Goal: Information Seeking & Learning: Learn about a topic

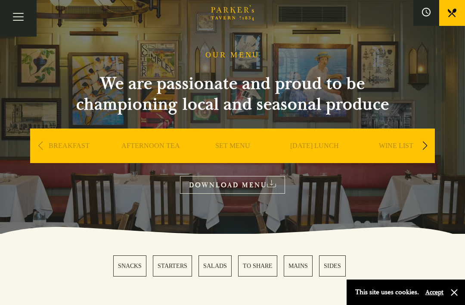
scroll to position [25, 0]
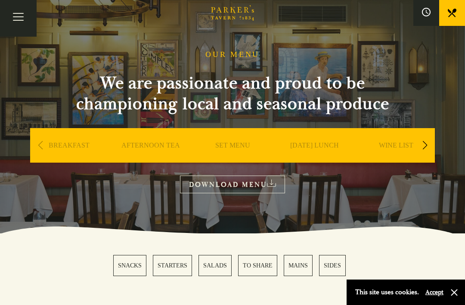
click at [321, 137] on div "[DATE] LUNCH" at bounding box center [315, 158] width 78 height 60
click at [330, 145] on link "[DATE] LUNCH" at bounding box center [314, 158] width 49 height 34
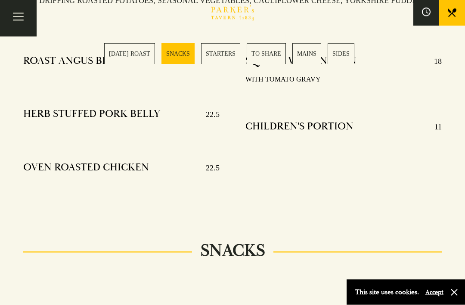
scroll to position [371, 0]
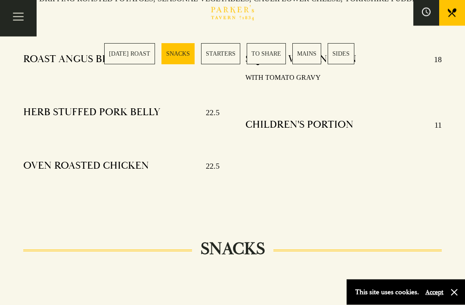
click at [362, 298] on div at bounding box center [232, 296] width 445 height 26
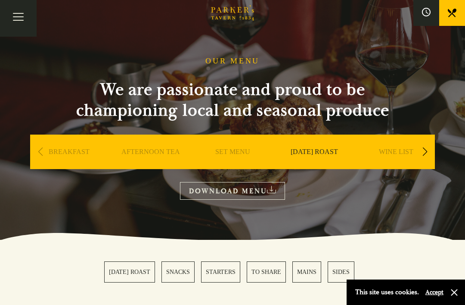
scroll to position [20, 0]
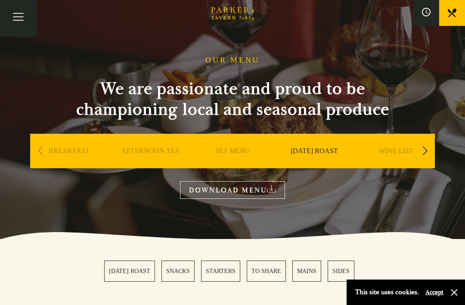
click at [245, 155] on link "SET MENU" at bounding box center [232, 164] width 35 height 34
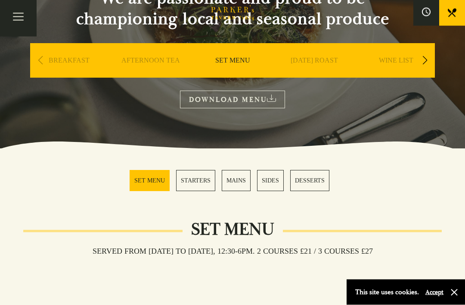
scroll to position [111, 0]
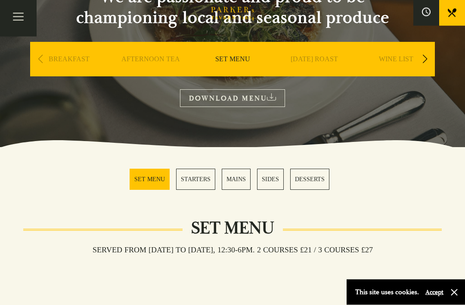
click at [273, 94] on icon at bounding box center [271, 97] width 9 height 7
